Goal: Task Accomplishment & Management: Manage account settings

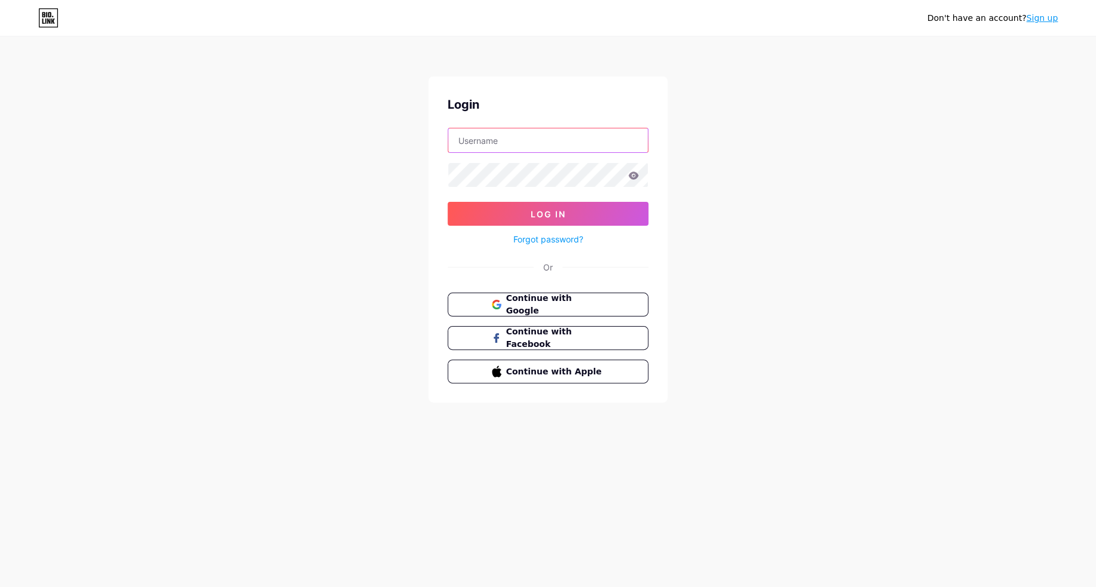
type input "yogscastgames"
click at [525, 139] on input "yogscastgames" at bounding box center [548, 140] width 200 height 24
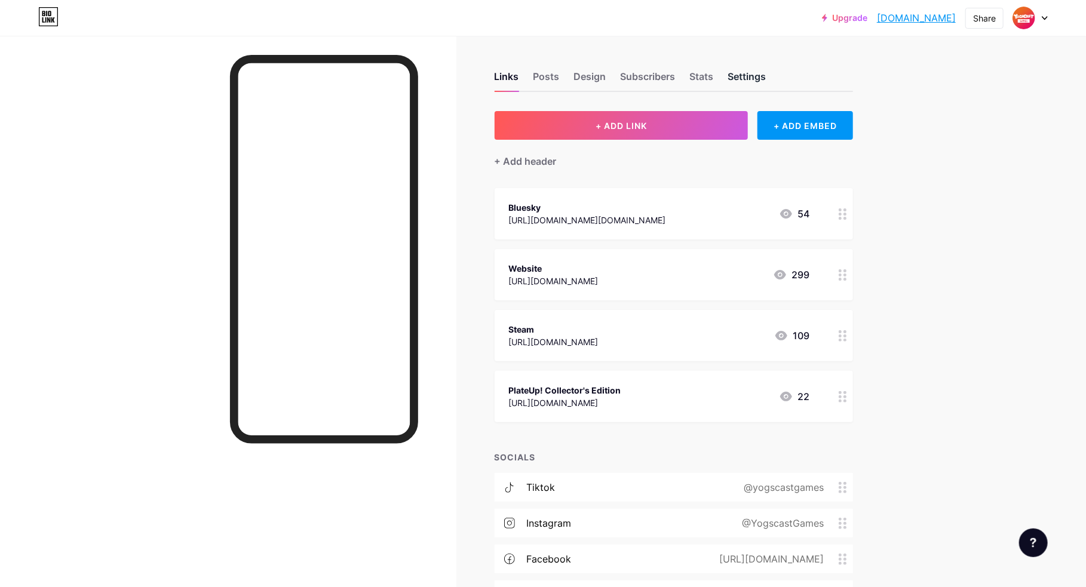
click at [745, 76] on div "Settings" at bounding box center [747, 80] width 38 height 22
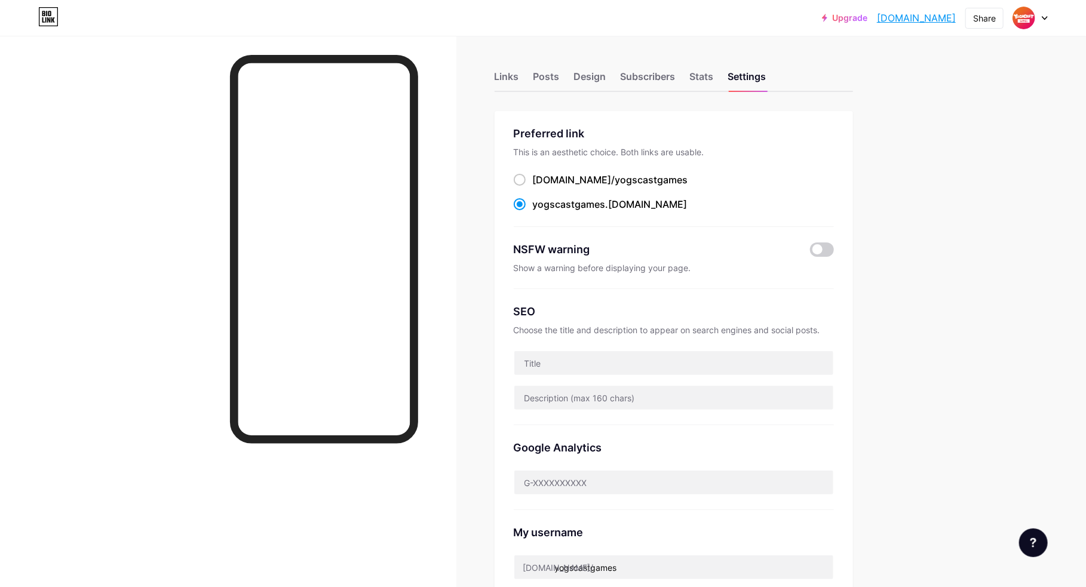
click at [1043, 23] on div at bounding box center [1031, 18] width 35 height 22
click at [945, 126] on link "Account settings" at bounding box center [973, 136] width 148 height 32
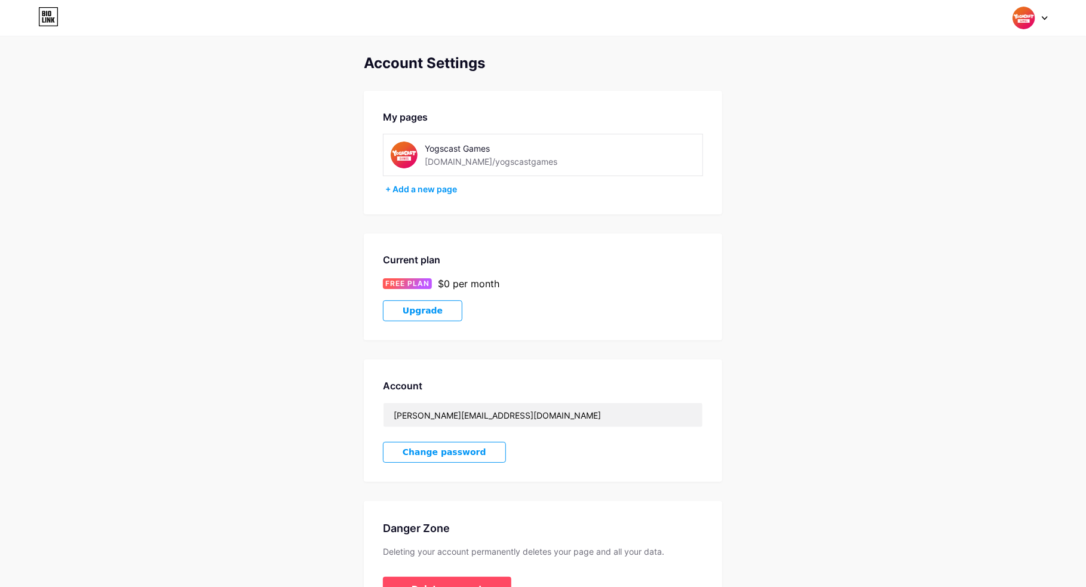
click at [400, 147] on img at bounding box center [404, 155] width 27 height 27
click at [409, 149] on img at bounding box center [404, 155] width 27 height 27
click at [484, 163] on div "[DOMAIN_NAME]/yogscastgames" at bounding box center [491, 161] width 133 height 13
click at [1034, 16] on img at bounding box center [1024, 18] width 23 height 23
click at [938, 128] on link "Dashboard" at bounding box center [973, 136] width 148 height 32
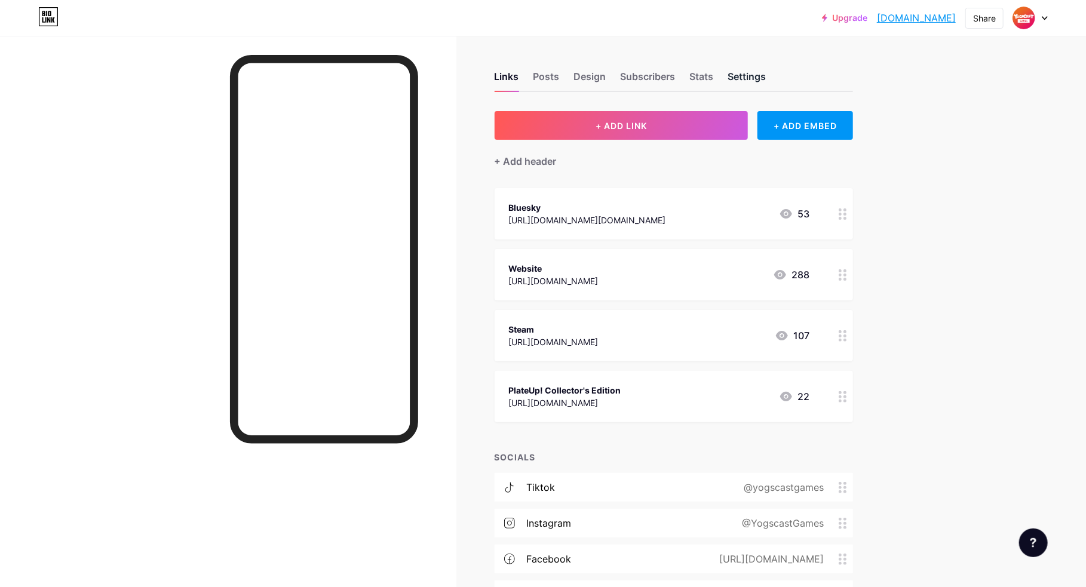
click at [748, 76] on div "Settings" at bounding box center [747, 80] width 38 height 22
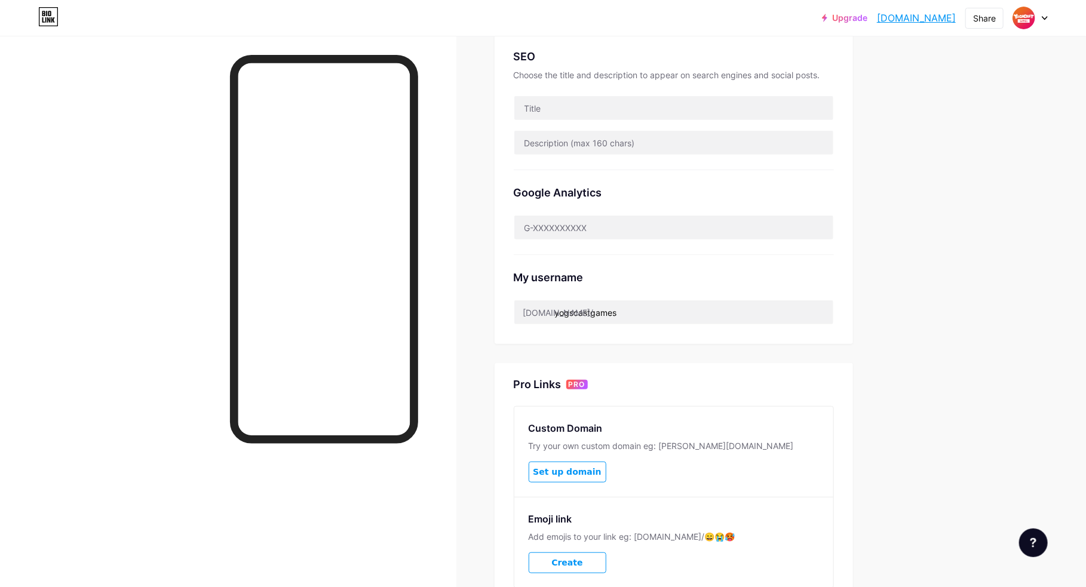
scroll to position [354, 0]
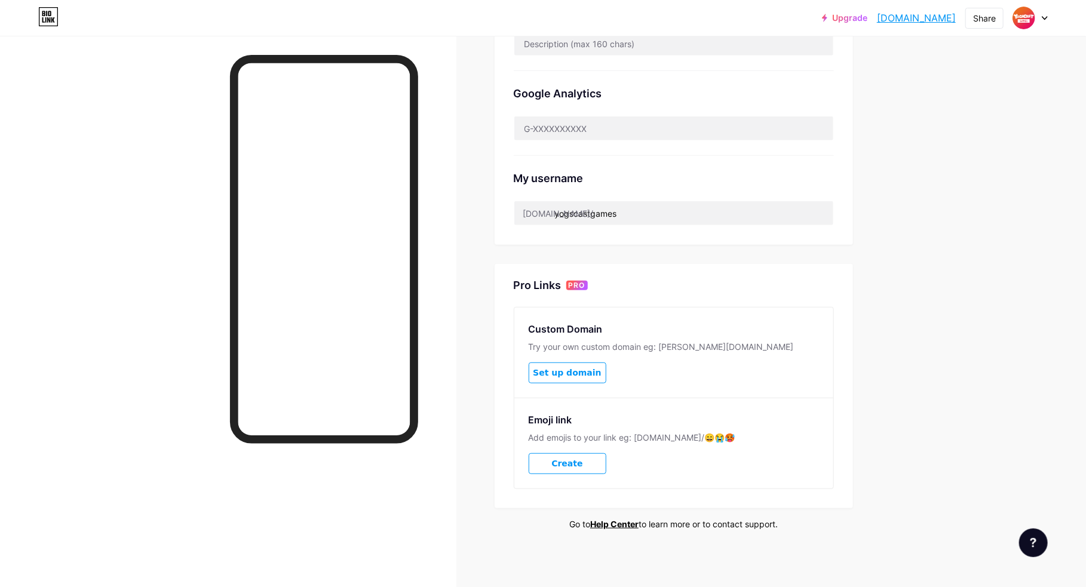
click at [1049, 17] on div "Upgrade yogscastgames.b... [DOMAIN_NAME] Share Switch accounts Yogscast Games […" at bounding box center [543, 18] width 1086 height 22
click at [1042, 17] on icon at bounding box center [1045, 18] width 6 height 4
click at [962, 164] on li "Logout" at bounding box center [973, 168] width 148 height 32
